Goal: Obtain resource: Obtain resource

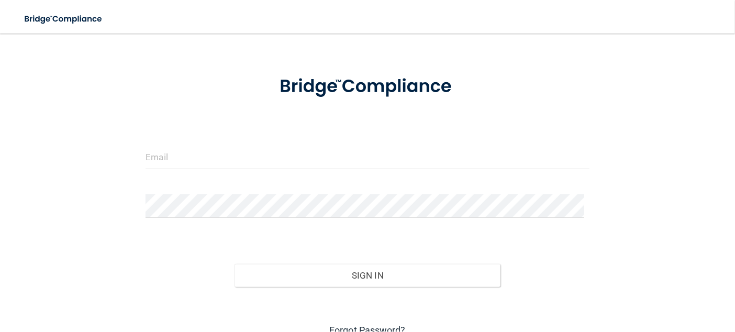
scroll to position [52, 0]
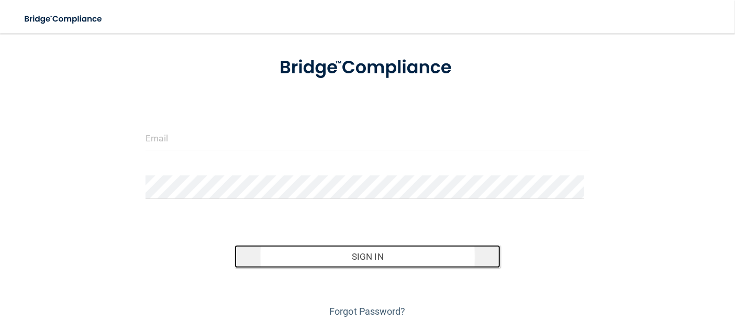
click at [352, 257] on button "Sign In" at bounding box center [368, 256] width 266 height 23
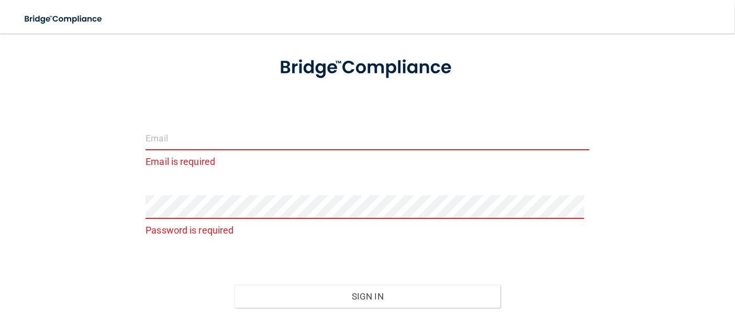
click at [231, 138] on input "email" at bounding box center [368, 139] width 444 height 24
type input "[EMAIL_ADDRESS][DOMAIN_NAME]"
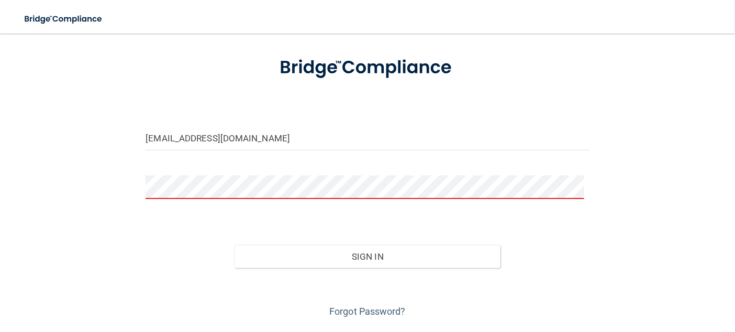
click at [235, 245] on button "Sign In" at bounding box center [368, 256] width 266 height 23
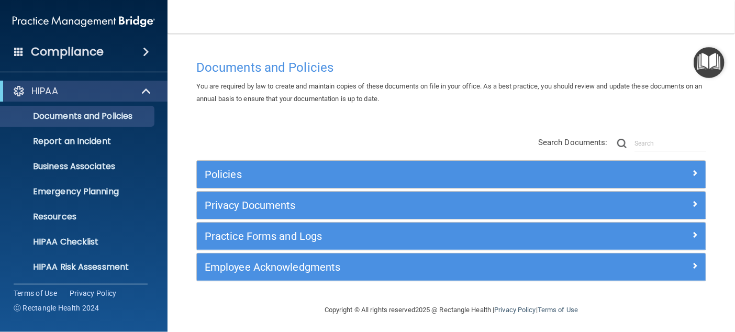
scroll to position [3, 0]
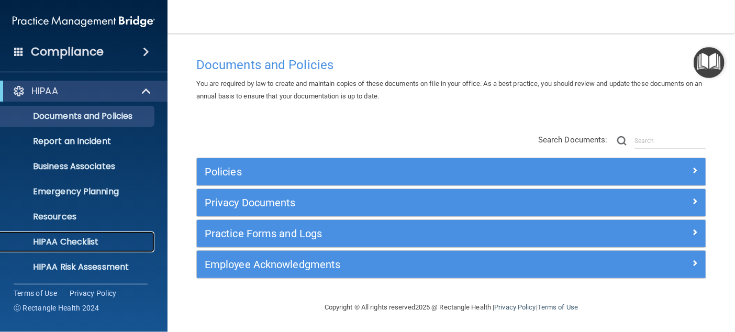
click at [71, 239] on p "HIPAA Checklist" at bounding box center [78, 242] width 143 height 10
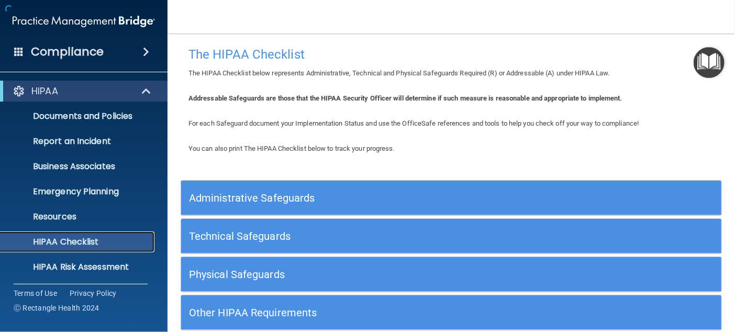
scroll to position [63, 0]
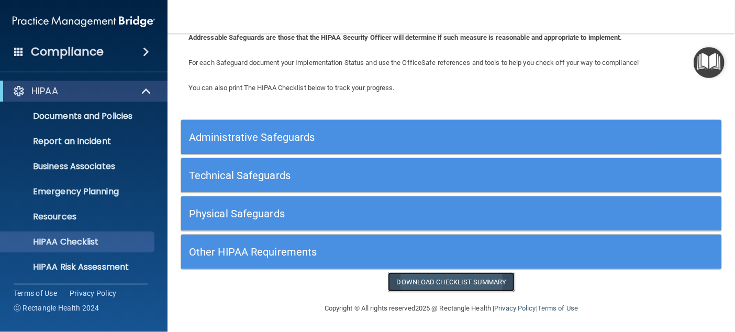
click at [420, 278] on link "Download Checklist Summary" at bounding box center [451, 281] width 127 height 19
click at [86, 265] on p "HIPAA Risk Assessment" at bounding box center [78, 267] width 143 height 10
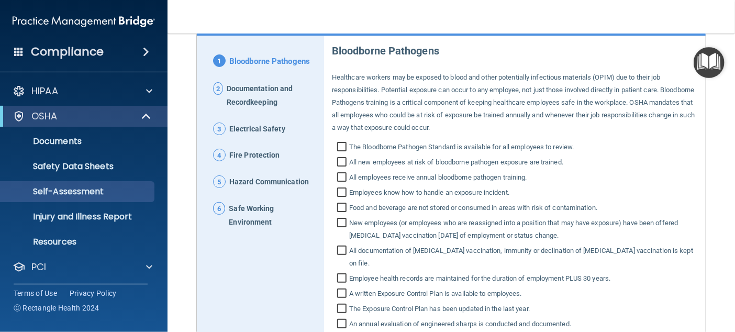
scroll to position [105, 0]
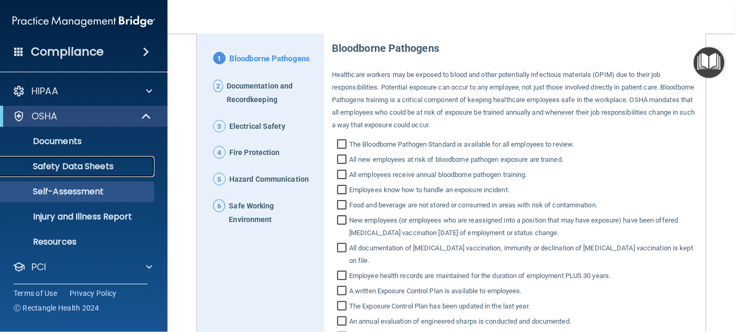
click at [94, 170] on p "Safety Data Sheets" at bounding box center [78, 166] width 143 height 10
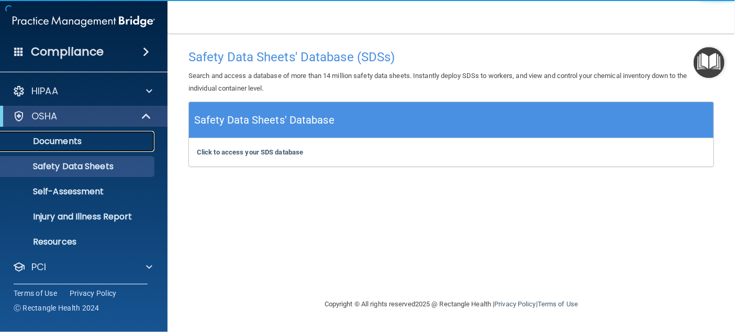
click at [85, 149] on link "Documents" at bounding box center [72, 141] width 165 height 21
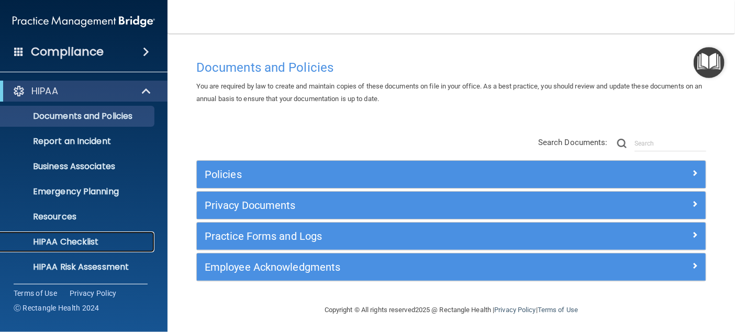
click at [85, 242] on p "HIPAA Checklist" at bounding box center [78, 242] width 143 height 10
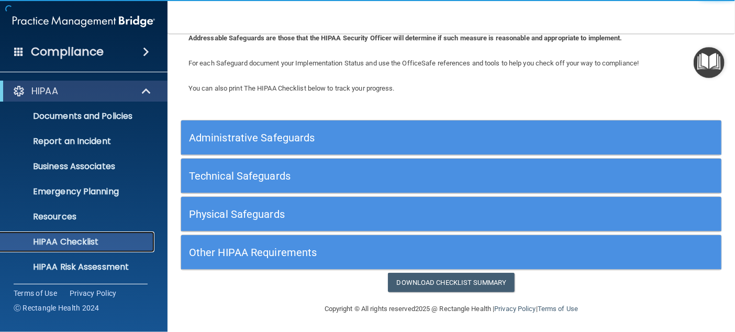
scroll to position [63, 0]
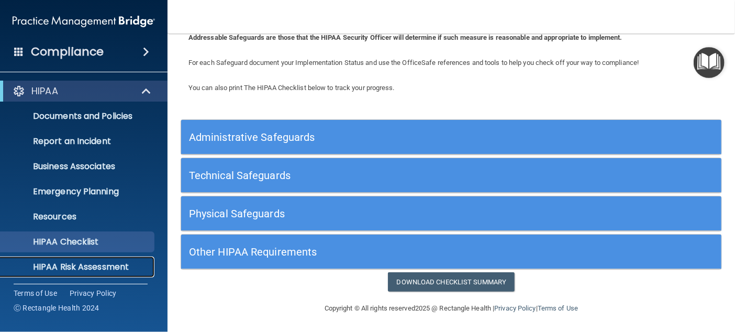
click at [103, 267] on p "HIPAA Risk Assessment" at bounding box center [78, 267] width 143 height 10
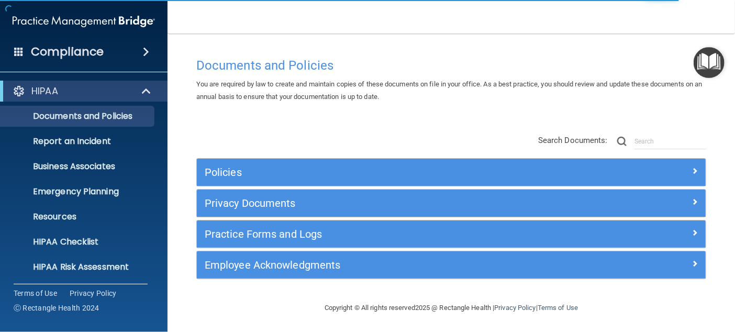
scroll to position [3, 0]
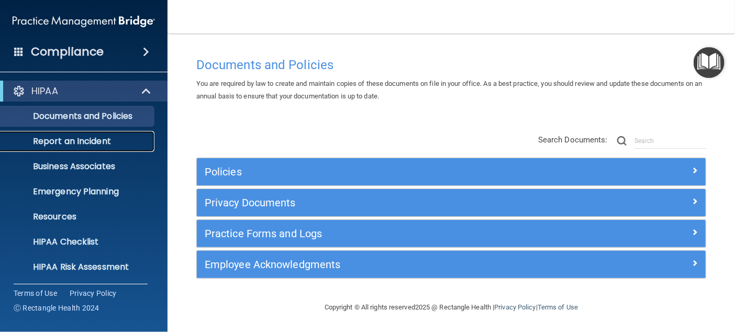
click at [97, 139] on p "Report an Incident" at bounding box center [78, 141] width 143 height 10
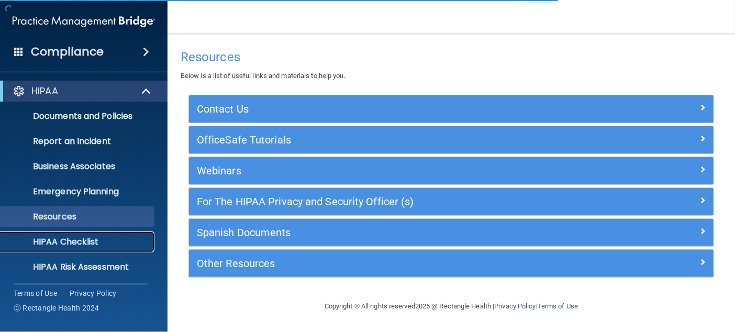
click at [109, 237] on p "HIPAA Checklist" at bounding box center [78, 242] width 143 height 10
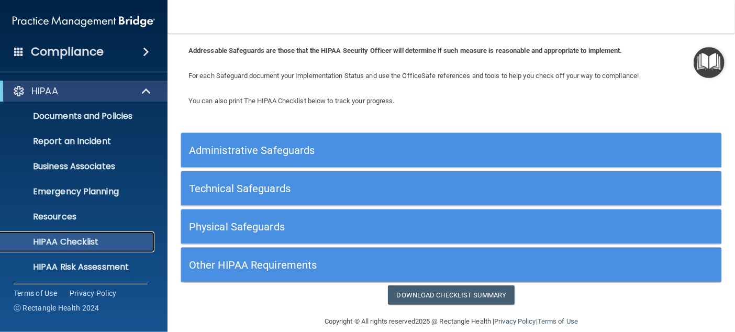
scroll to position [63, 0]
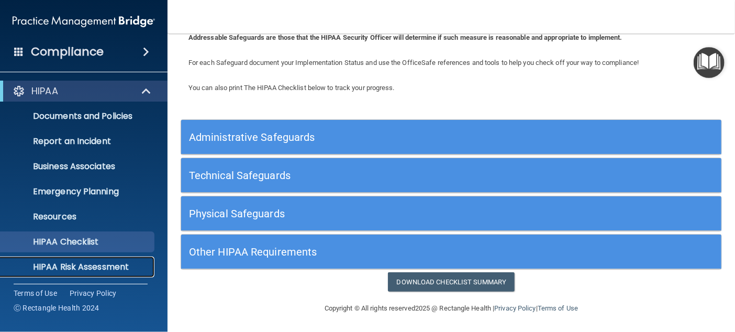
click at [70, 267] on p "HIPAA Risk Assessment" at bounding box center [78, 267] width 143 height 10
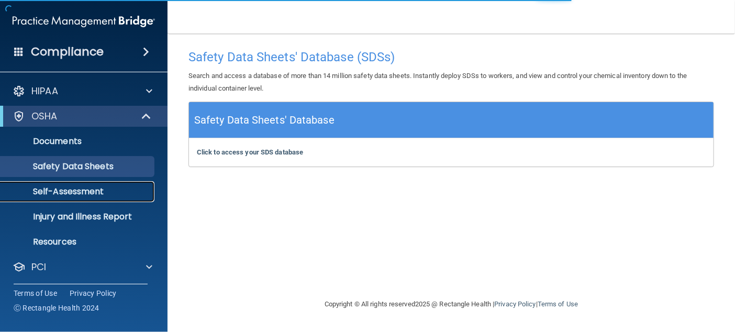
click at [70, 194] on p "Self-Assessment" at bounding box center [78, 191] width 143 height 10
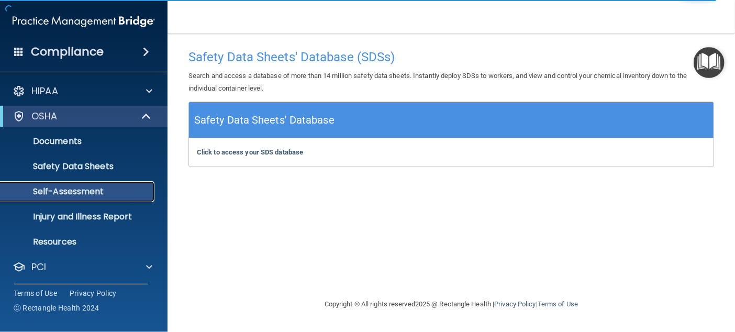
click at [70, 194] on p "Self-Assessment" at bounding box center [78, 191] width 143 height 10
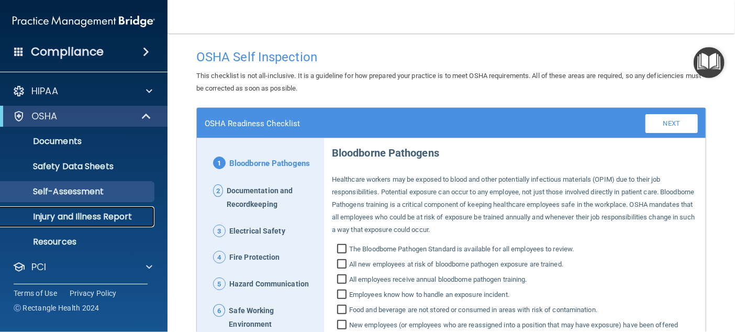
click at [72, 212] on p "Injury and Illness Report" at bounding box center [78, 217] width 143 height 10
